Goal: Entertainment & Leisure: Consume media (video, audio)

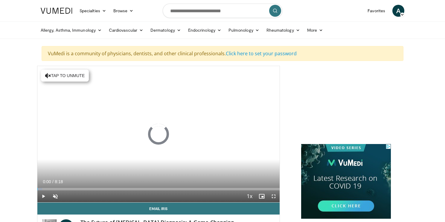
scroll to position [5, 0]
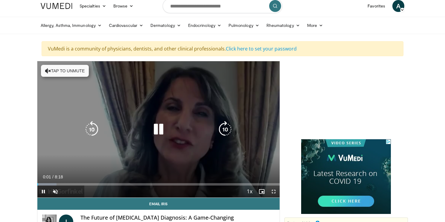
click at [85, 70] on button "Tap to unmute" at bounding box center [65, 71] width 48 height 12
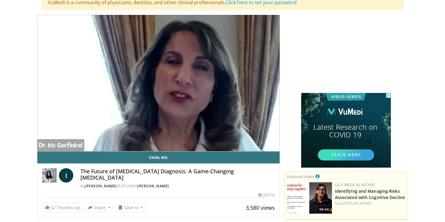
scroll to position [49, 0]
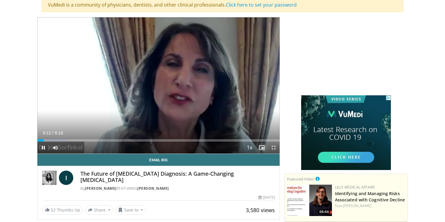
click at [262, 148] on span "Video Player" at bounding box center [262, 148] width 12 height 12
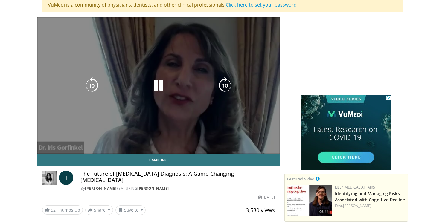
click at [262, 148] on video-js "**********" at bounding box center [158, 85] width 242 height 137
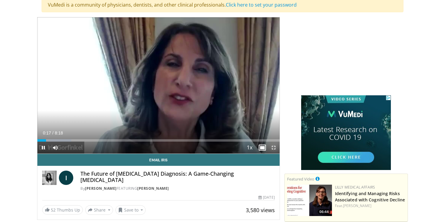
click at [275, 147] on span "Video Player" at bounding box center [273, 148] width 12 height 12
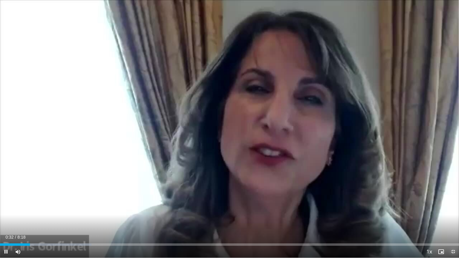
click at [444, 222] on span "Video Player" at bounding box center [453, 252] width 12 height 12
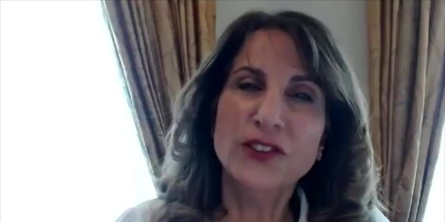
scroll to position [68, 0]
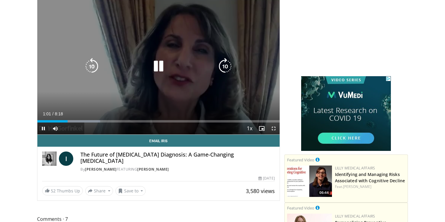
click at [108, 111] on div "10 seconds Tap to unmute" at bounding box center [158, 66] width 242 height 136
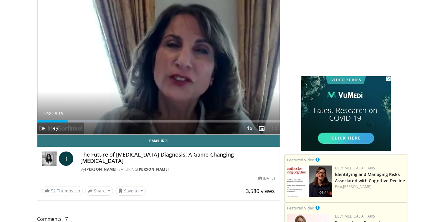
click at [100, 129] on div "Current Time 1:02 / Duration 8:18 Play Skip Backward Skip Forward Mute 100% Loa…" at bounding box center [158, 129] width 242 height 12
click at [42, 127] on span "Video Player" at bounding box center [43, 129] width 12 height 12
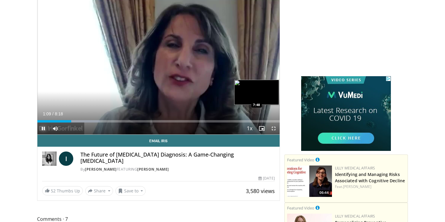
scroll to position [0, 0]
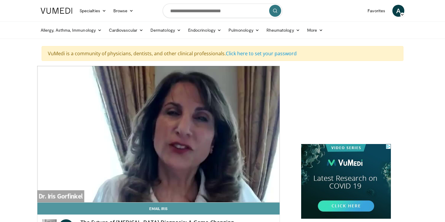
click at [100, 210] on link "Email Iris" at bounding box center [158, 209] width 242 height 12
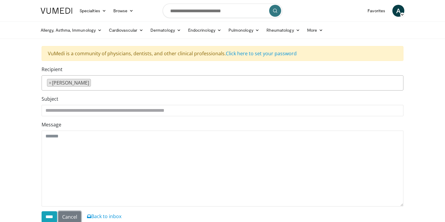
click at [78, 216] on link "Cancel" at bounding box center [69, 216] width 23 height 11
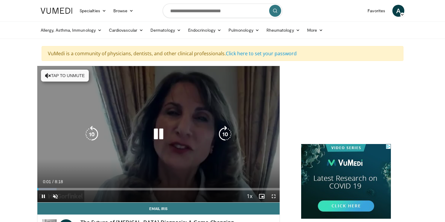
click at [68, 76] on button "Tap to unmute" at bounding box center [65, 76] width 48 height 12
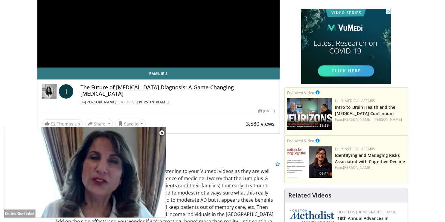
scroll to position [136, 0]
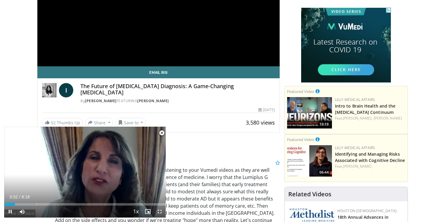
click at [162, 133] on span "Video Player" at bounding box center [162, 133] width 12 height 12
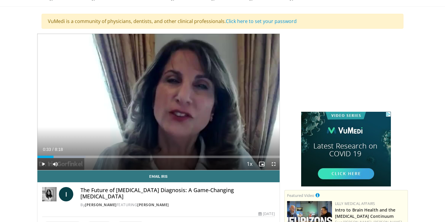
scroll to position [34, 0]
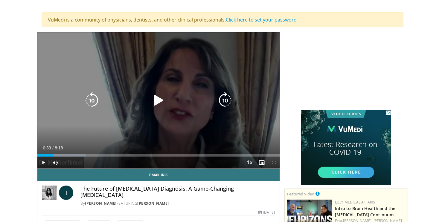
click at [157, 100] on icon "Video Player" at bounding box center [158, 100] width 17 height 17
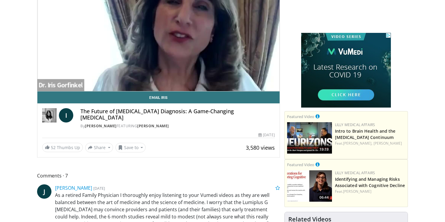
scroll to position [109, 0]
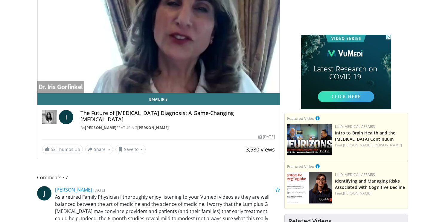
click at [48, 117] on img at bounding box center [49, 117] width 14 height 14
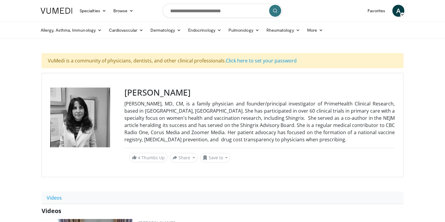
click at [105, 131] on div at bounding box center [83, 125] width 67 height 75
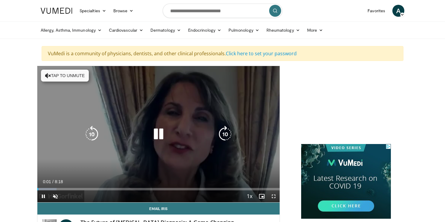
click at [65, 77] on button "Tap to unmute" at bounding box center [65, 76] width 48 height 12
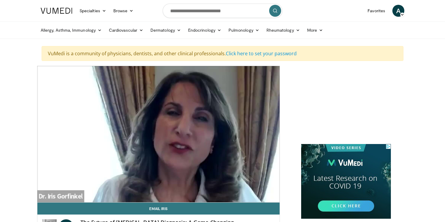
click at [81, 138] on div "10 seconds Tap to unmute" at bounding box center [158, 134] width 242 height 136
